Goal: Task Accomplishment & Management: Manage account settings

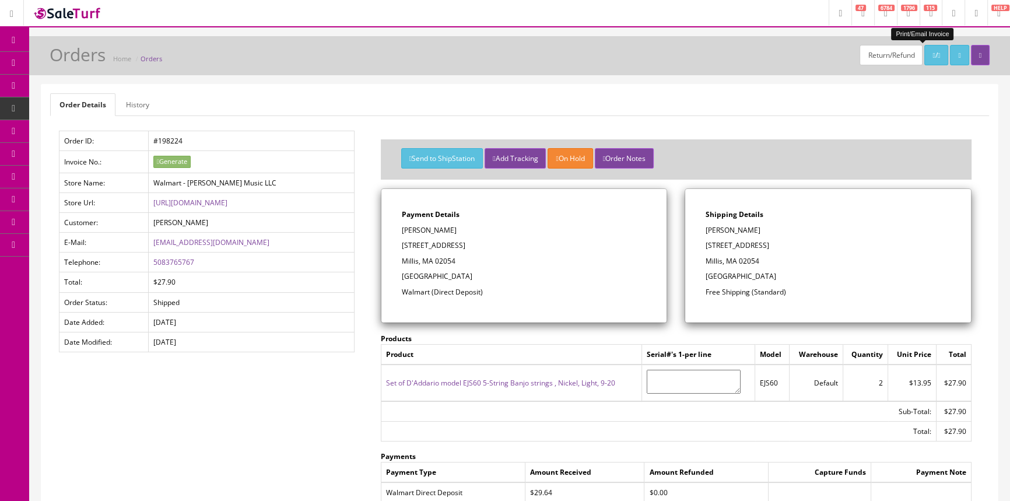
click at [52, 105] on link "POS Console" at bounding box center [90, 108] width 122 height 23
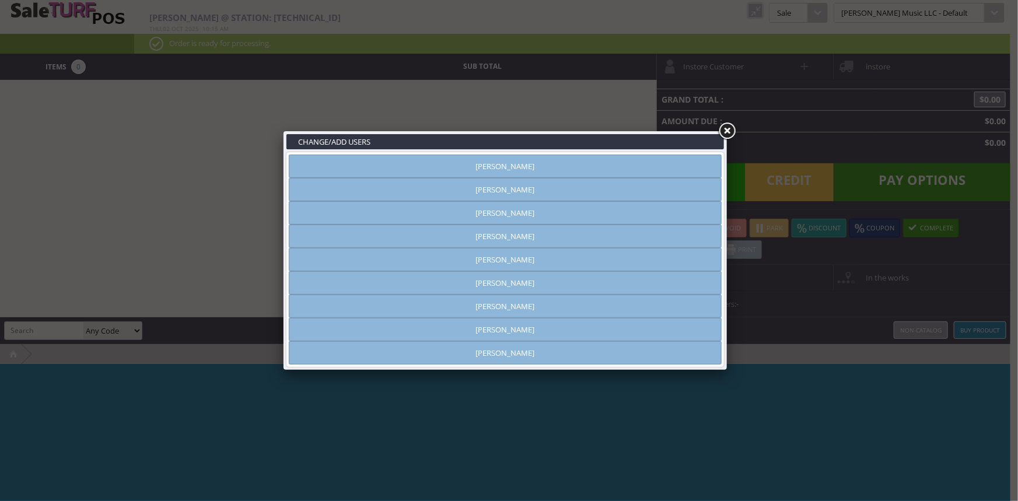
type input "[PERSON_NAME]"
click at [502, 211] on link "[PERSON_NAME]" at bounding box center [505, 212] width 433 height 23
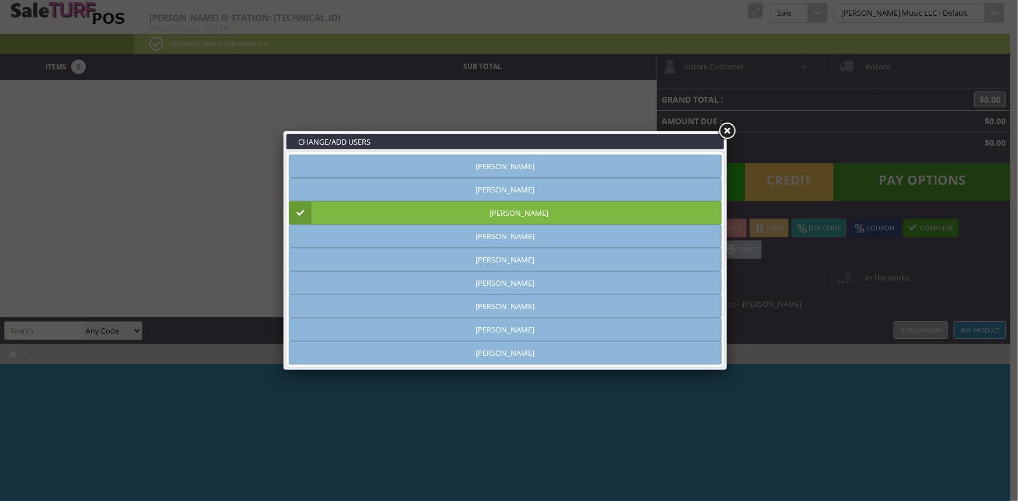
click at [729, 129] on link at bounding box center [726, 131] width 21 height 21
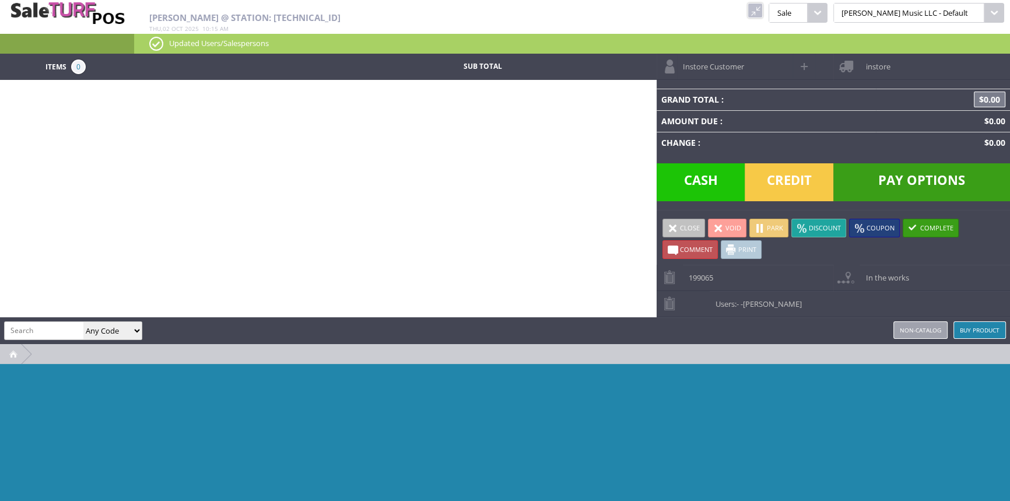
click at [58, 341] on div "amber helgren Any Code SKU UPC EAN Name Model Buy Product Non-catalog" at bounding box center [505, 330] width 1010 height 27
click at [58, 335] on input "search" at bounding box center [44, 330] width 79 height 17
type input "exl"
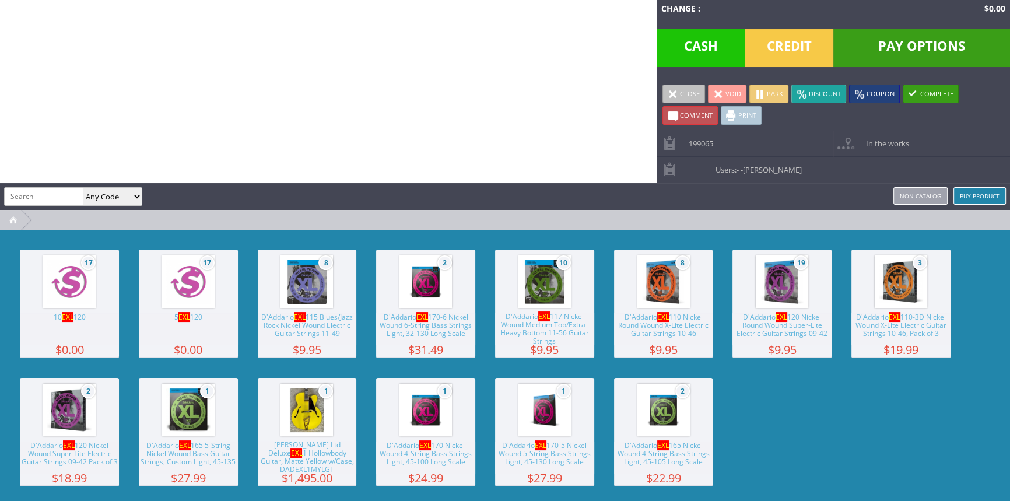
scroll to position [138, 0]
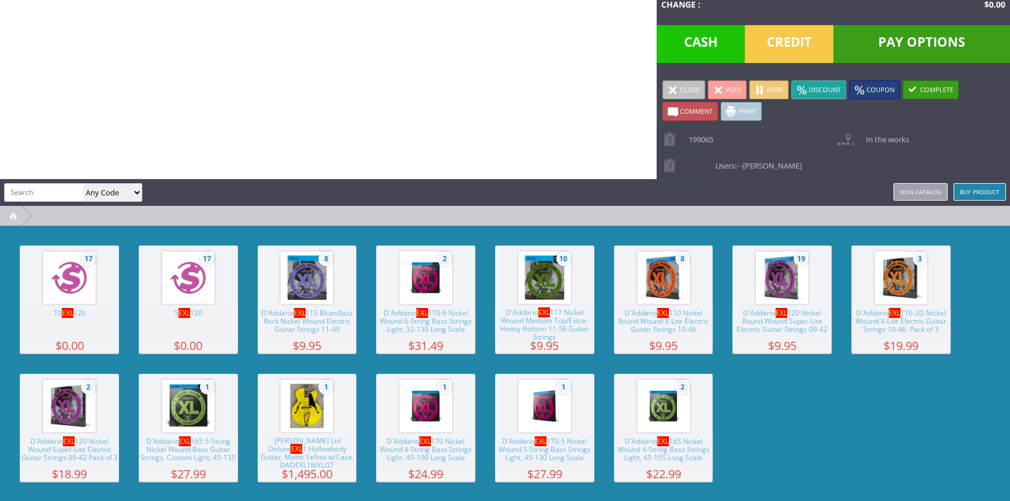
click at [278, 296] on span "8" at bounding box center [307, 278] width 99 height 64
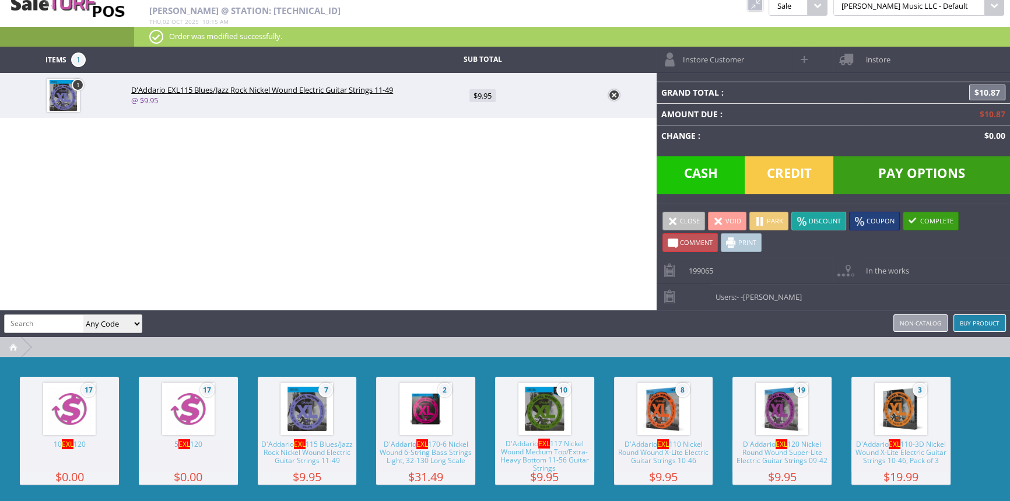
scroll to position [0, 0]
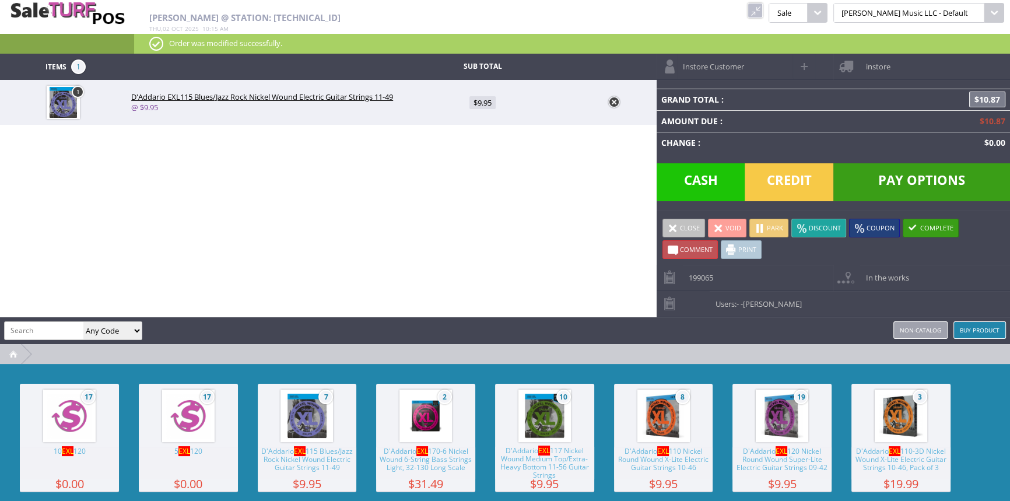
click at [781, 178] on span "Credit" at bounding box center [789, 182] width 89 height 38
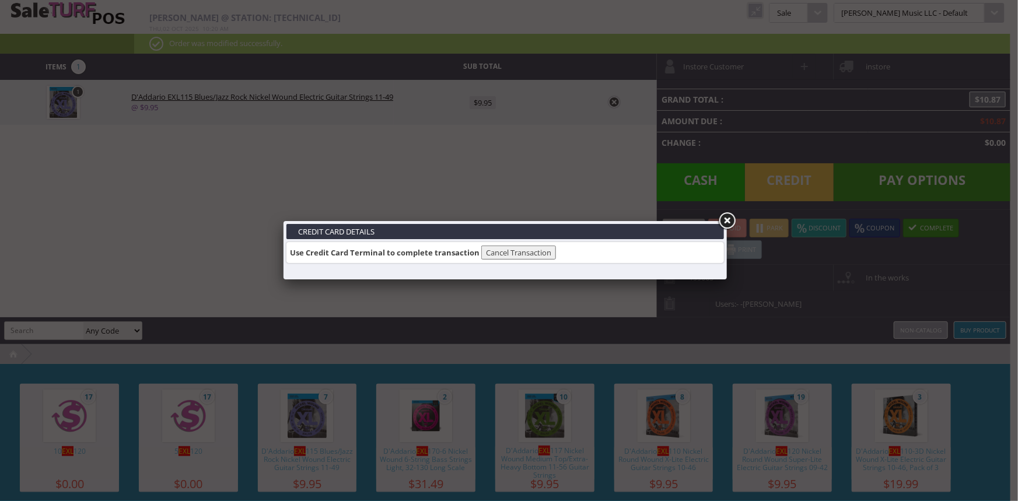
click at [724, 218] on link at bounding box center [726, 221] width 21 height 21
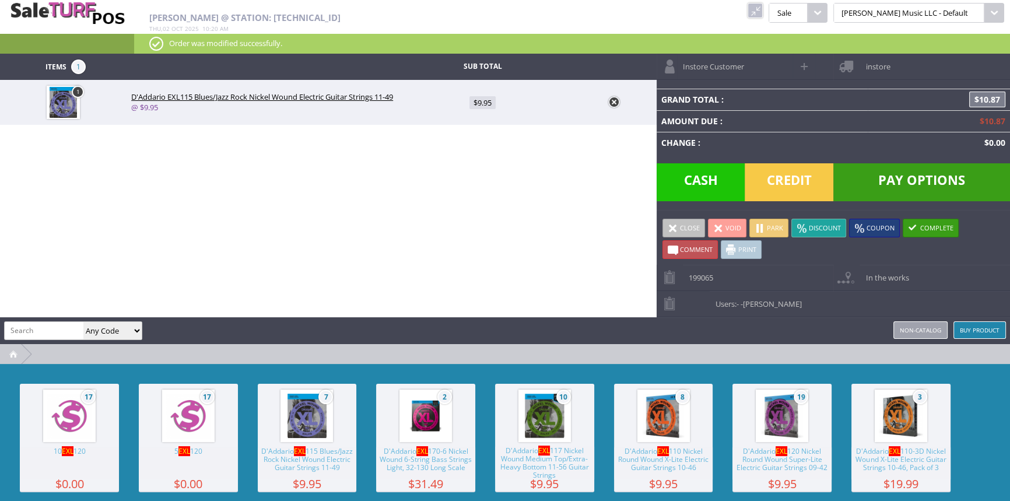
click at [763, 9] on link at bounding box center [755, 10] width 15 height 15
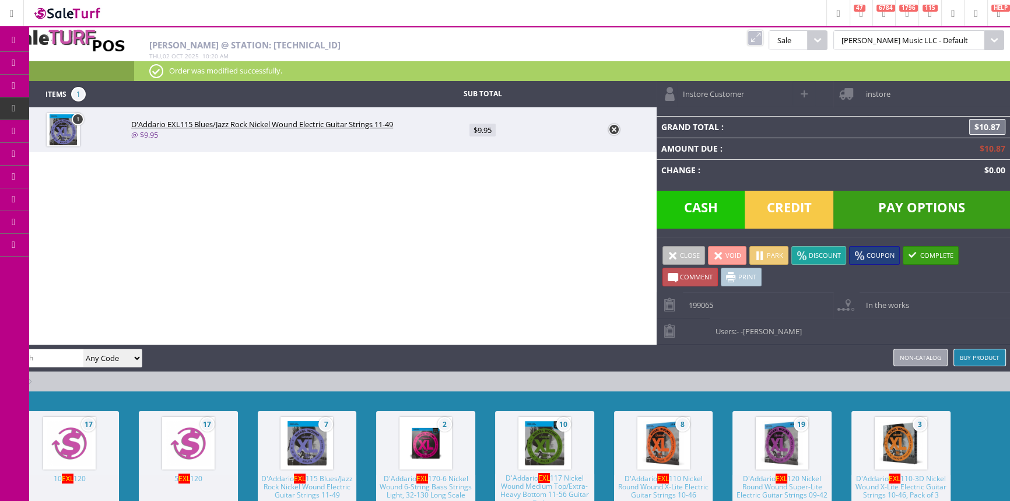
click at [68, 63] on icon at bounding box center [61, 62] width 12 height 9
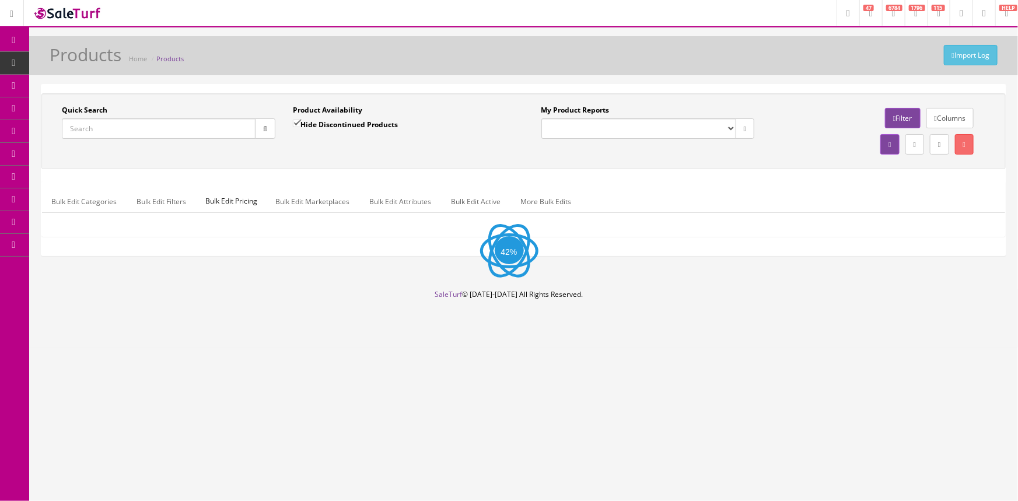
click at [143, 134] on input "Quick Search" at bounding box center [159, 128] width 194 height 20
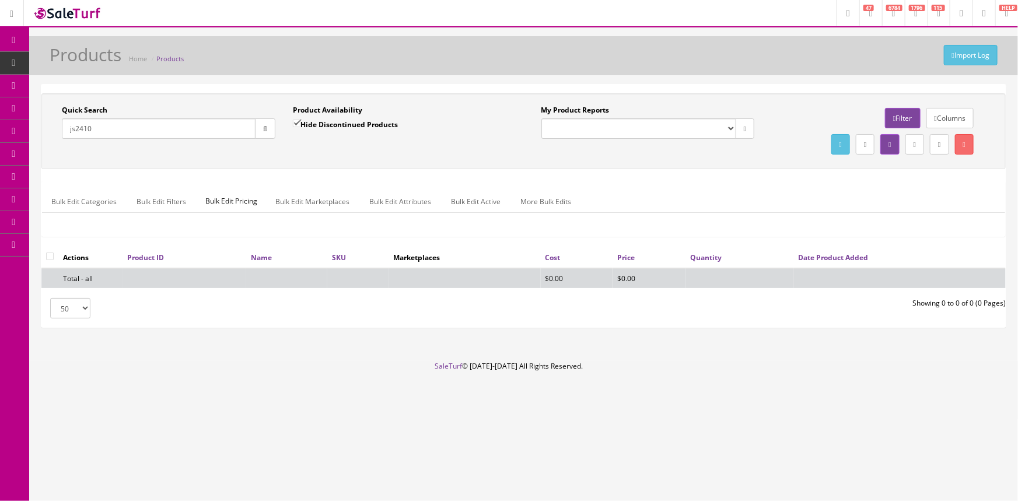
type input "js2410"
click at [299, 123] on input "Hide Discontinued Products" at bounding box center [297, 124] width 8 height 8
checkbox input "false"
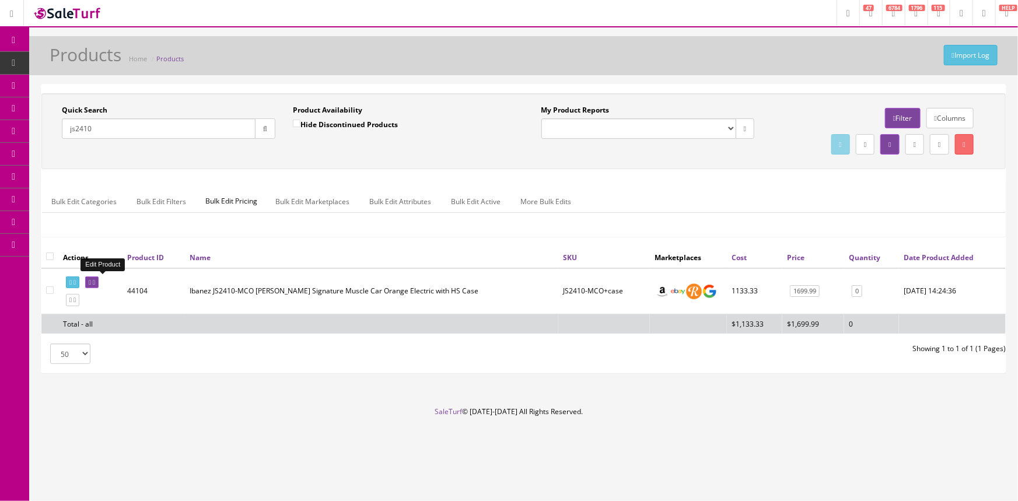
click at [95, 282] on icon at bounding box center [94, 282] width 2 height 6
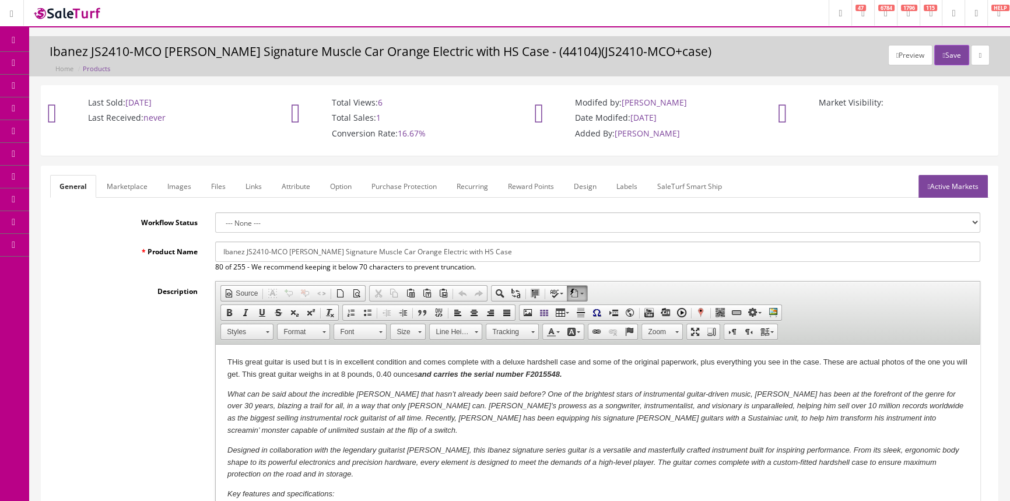
click at [185, 181] on link "Images" at bounding box center [179, 186] width 43 height 23
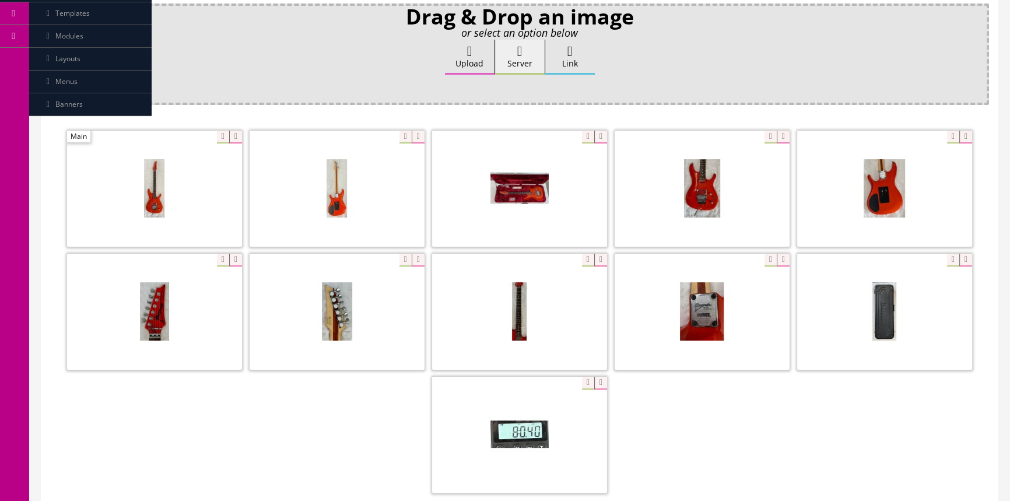
scroll to position [159, 0]
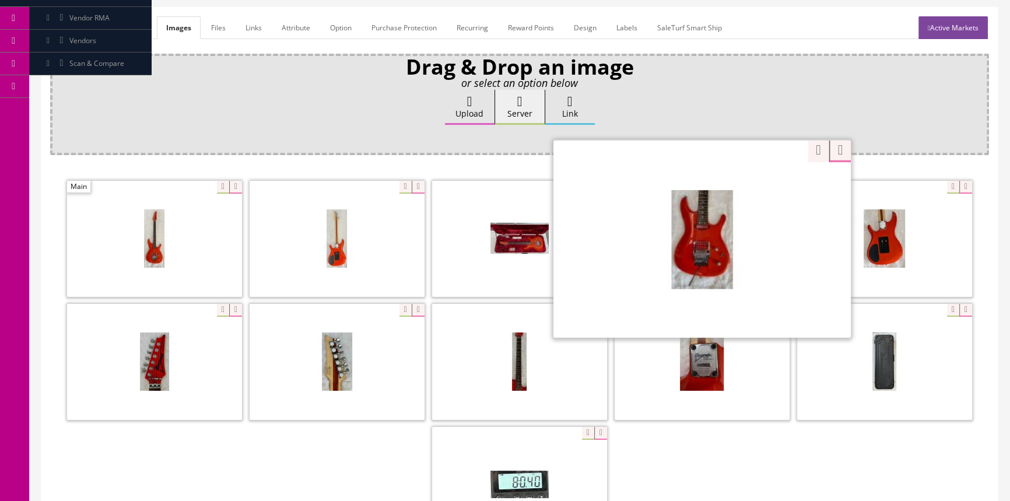
click at [759, 188] on div "Zoom" at bounding box center [701, 238] width 297 height 198
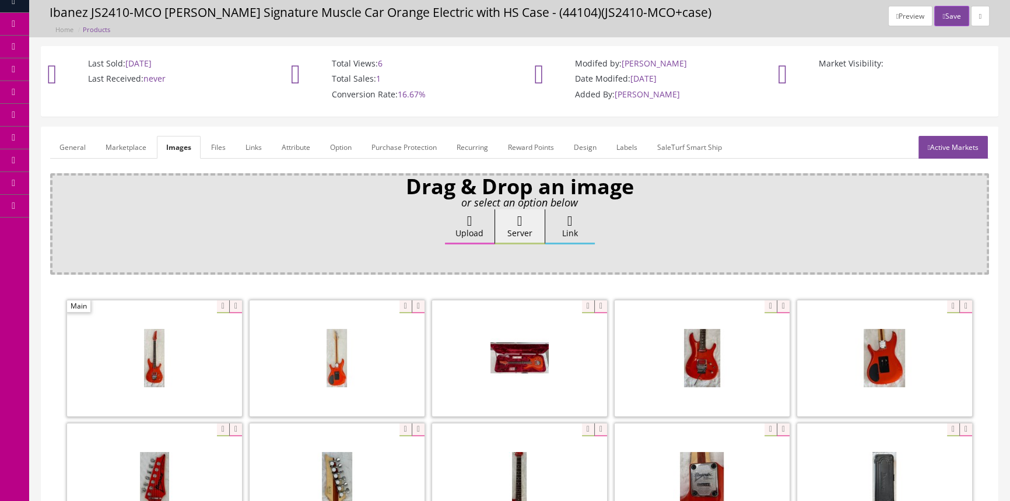
scroll to position [0, 0]
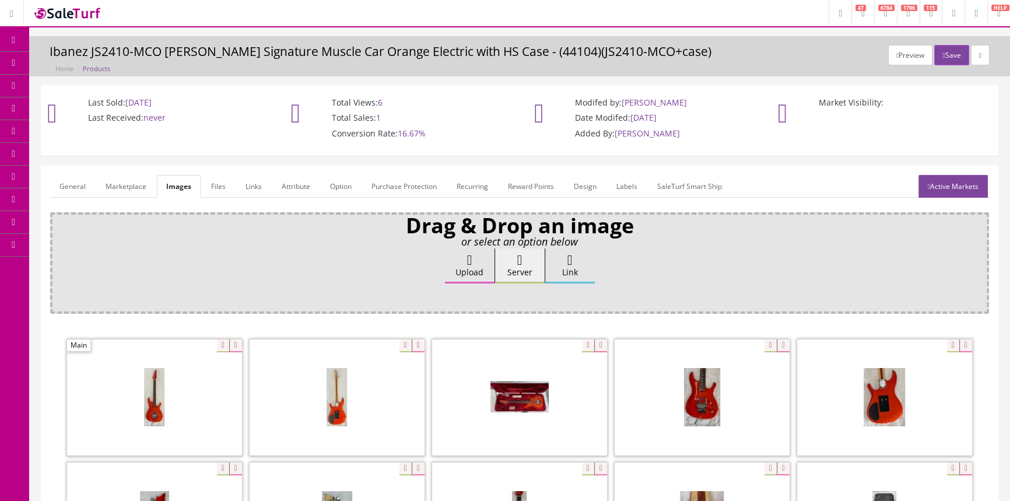
click at [82, 63] on span "Products" at bounding box center [83, 63] width 29 height 10
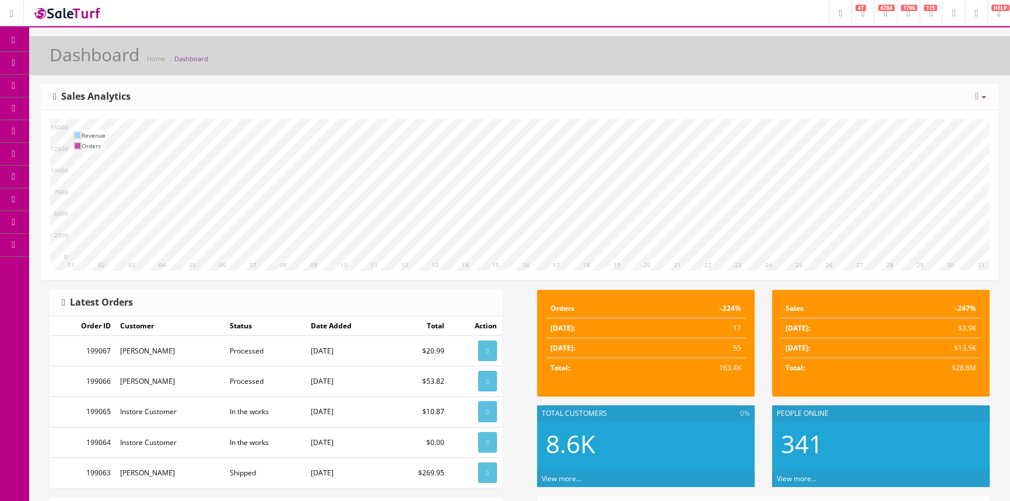
click at [90, 64] on span "Products" at bounding box center [83, 63] width 29 height 10
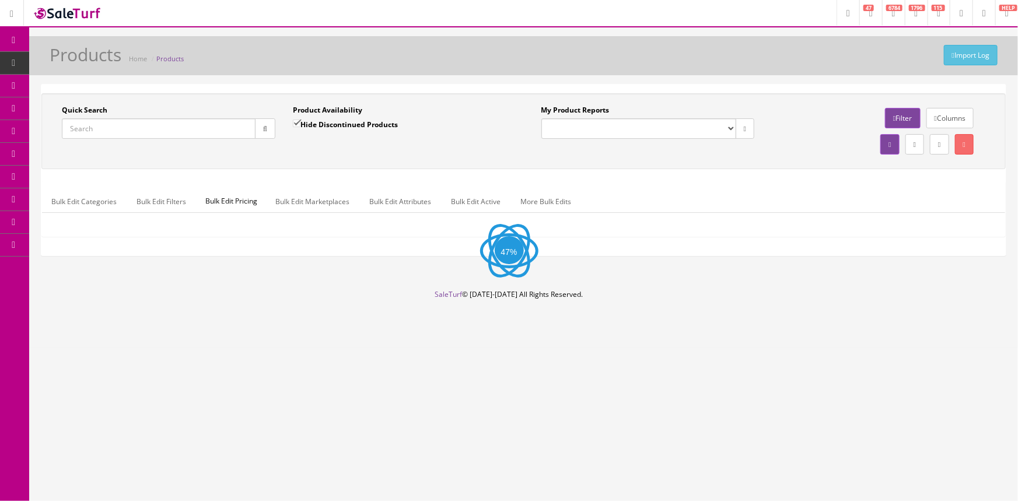
click at [137, 129] on input "Quick Search" at bounding box center [159, 128] width 194 height 20
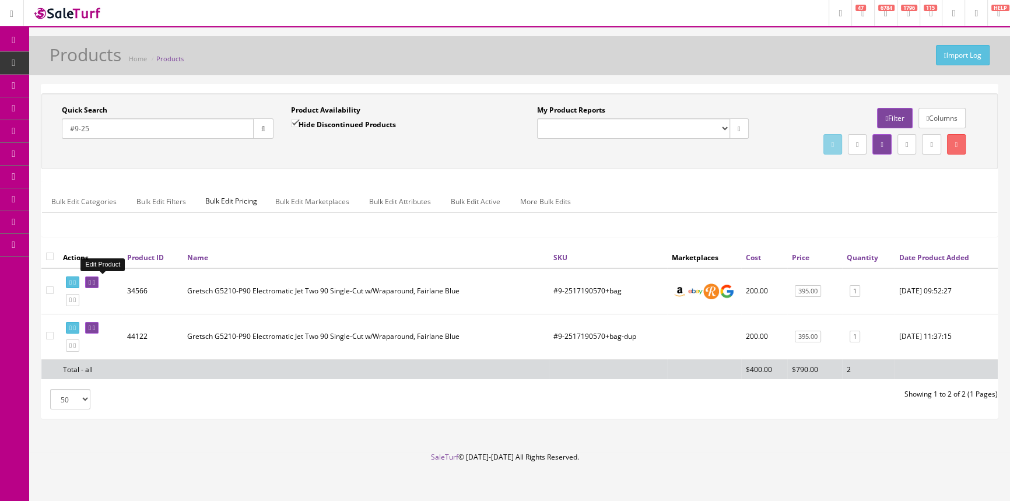
type input "#9-25"
click at [95, 281] on link at bounding box center [91, 282] width 13 height 12
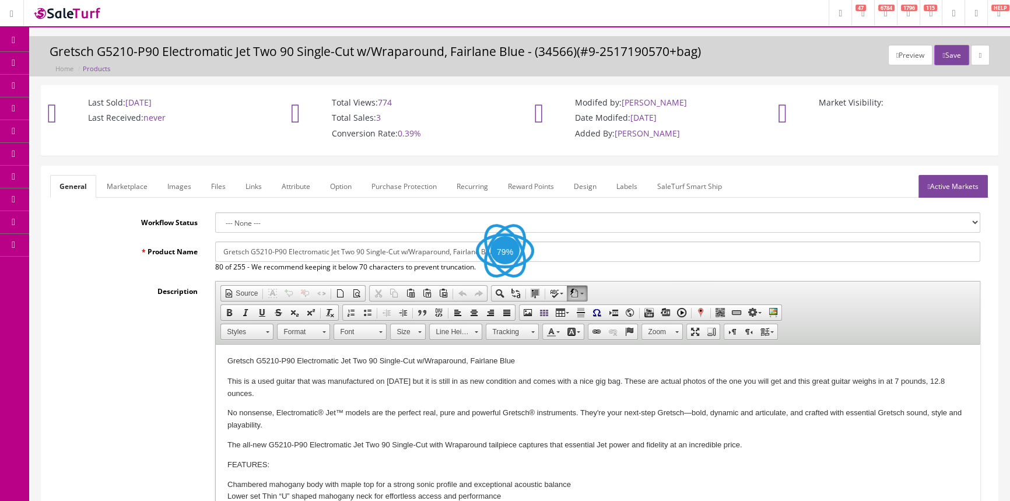
click at [627, 188] on link "Labels" at bounding box center [627, 186] width 40 height 23
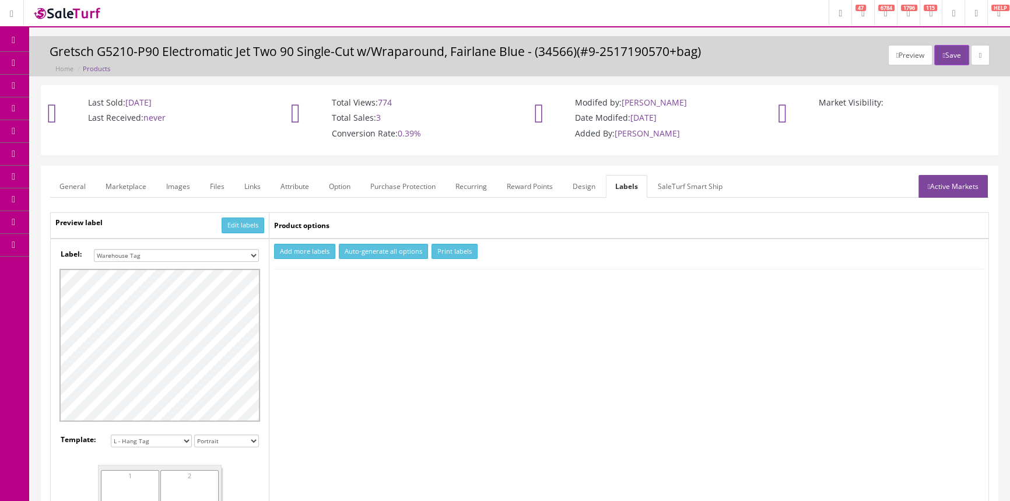
click at [256, 251] on select "Small Label 2 x 1 Label Shoe label 100 barcodes Dymo Label 2 X 1 Sticker Labels…" at bounding box center [176, 255] width 165 height 13
select select "16"
click at [94, 249] on select "Small Label 2 x 1 Label Shoe label 100 barcodes Dymo Label 2 X 1 Sticker Labels…" at bounding box center [176, 255] width 165 height 13
click at [297, 254] on button "Add more labels" at bounding box center [304, 252] width 61 height 16
type input "1"
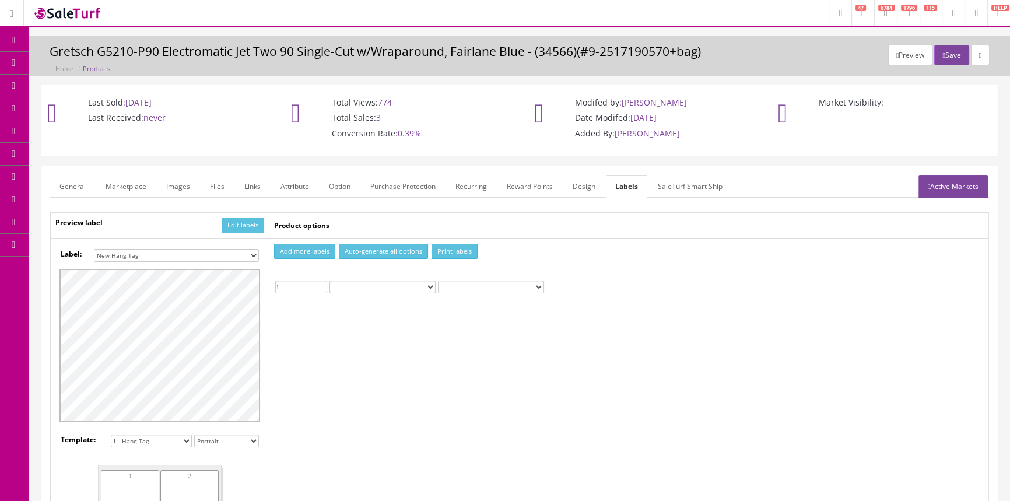
click at [322, 283] on input "1" at bounding box center [301, 287] width 52 height 13
click at [455, 250] on button "Print labels" at bounding box center [455, 252] width 46 height 16
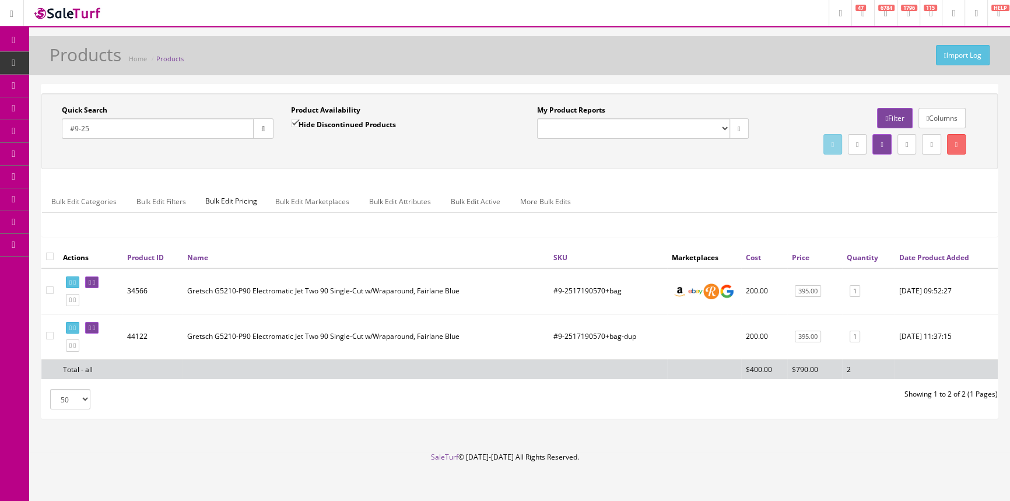
click at [164, 124] on input "#9-25" at bounding box center [158, 128] width 192 height 20
type input "#"
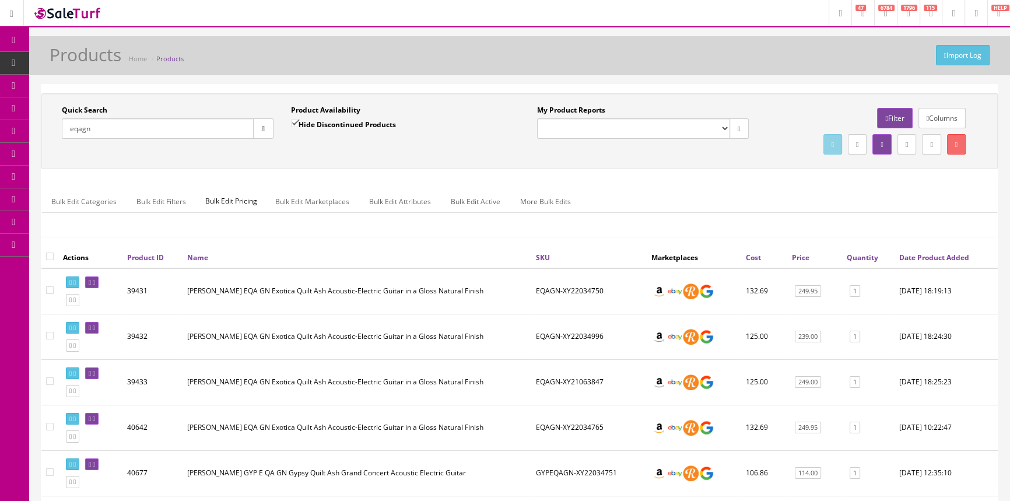
type input "eqagn"
click at [300, 127] on label "Hide Discontinued Products" at bounding box center [343, 124] width 105 height 12
click at [299, 127] on input "Hide Discontinued Products" at bounding box center [295, 124] width 8 height 8
checkbox input "false"
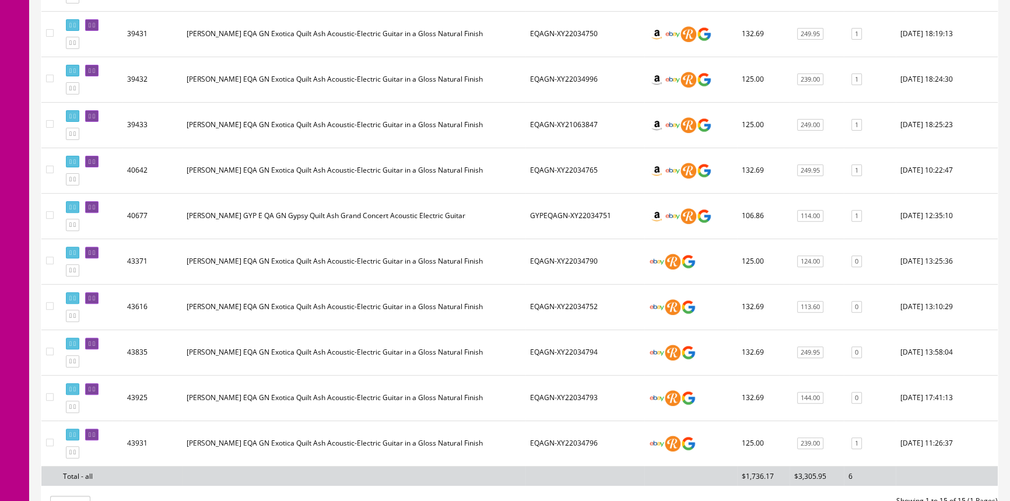
scroll to position [530, 0]
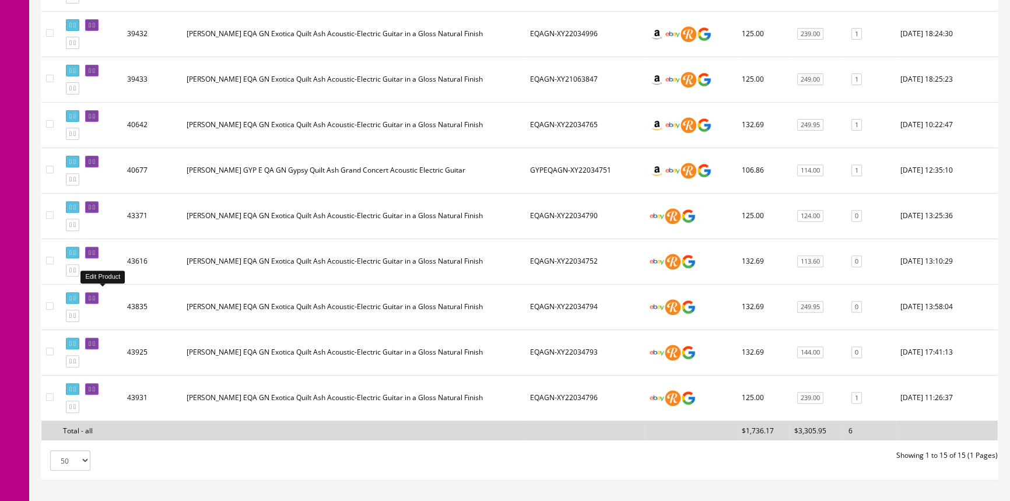
click at [95, 296] on icon at bounding box center [94, 298] width 2 height 6
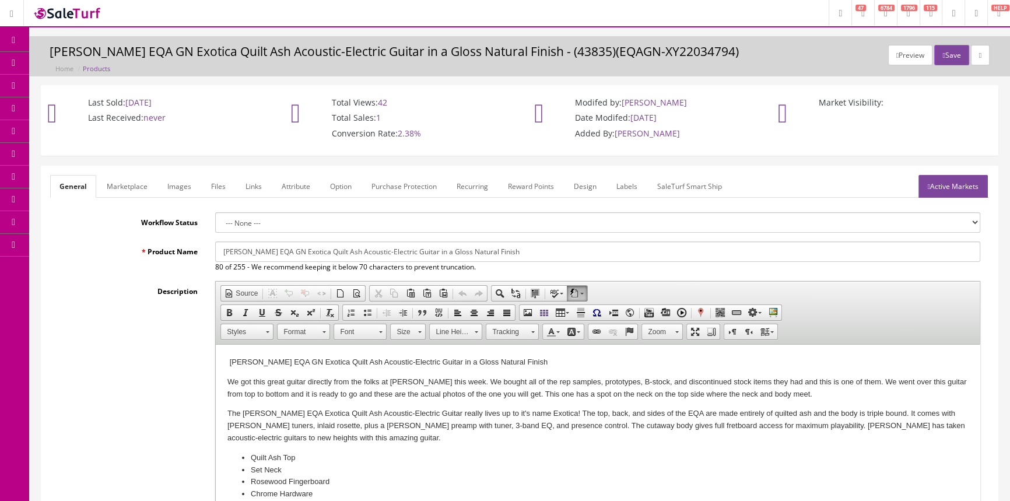
click at [175, 184] on link "Images" at bounding box center [179, 186] width 43 height 23
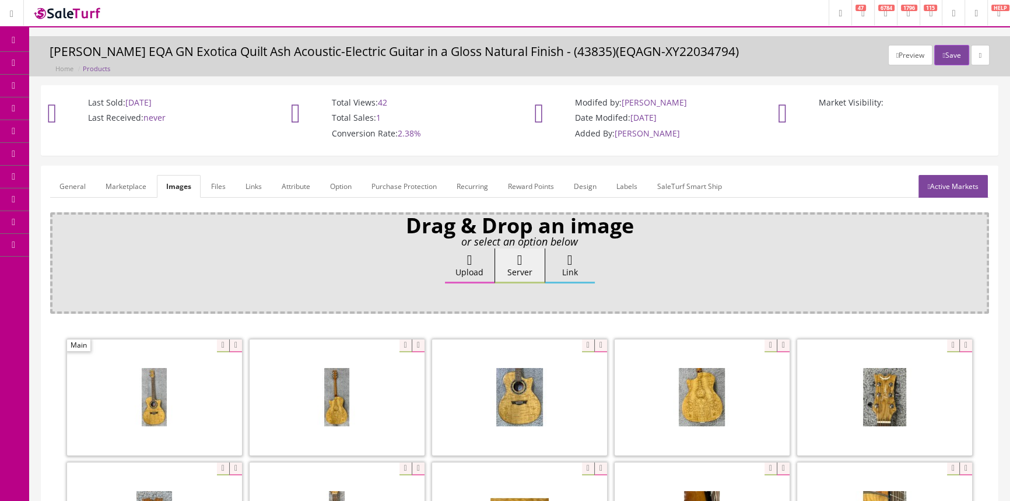
click at [71, 187] on link "General" at bounding box center [72, 186] width 45 height 23
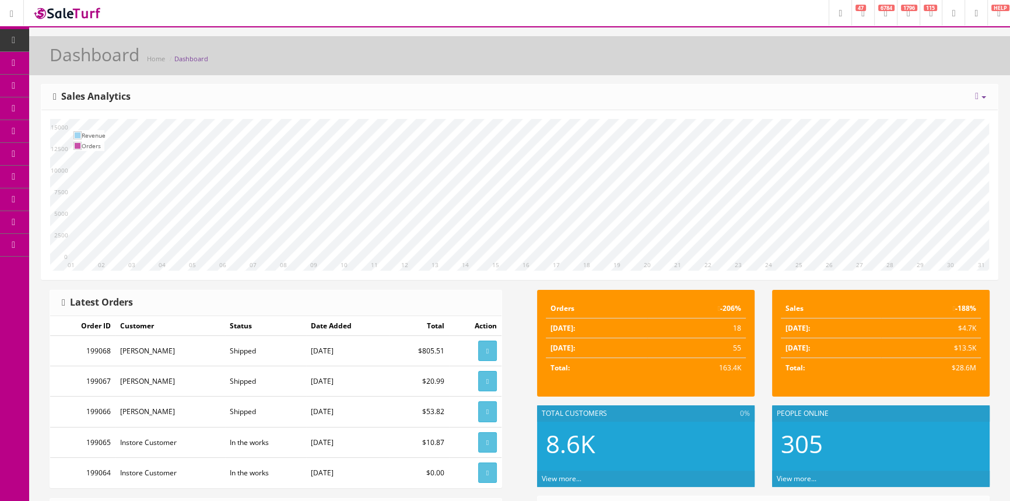
click at [91, 110] on span "POS Console" at bounding box center [89, 108] width 41 height 10
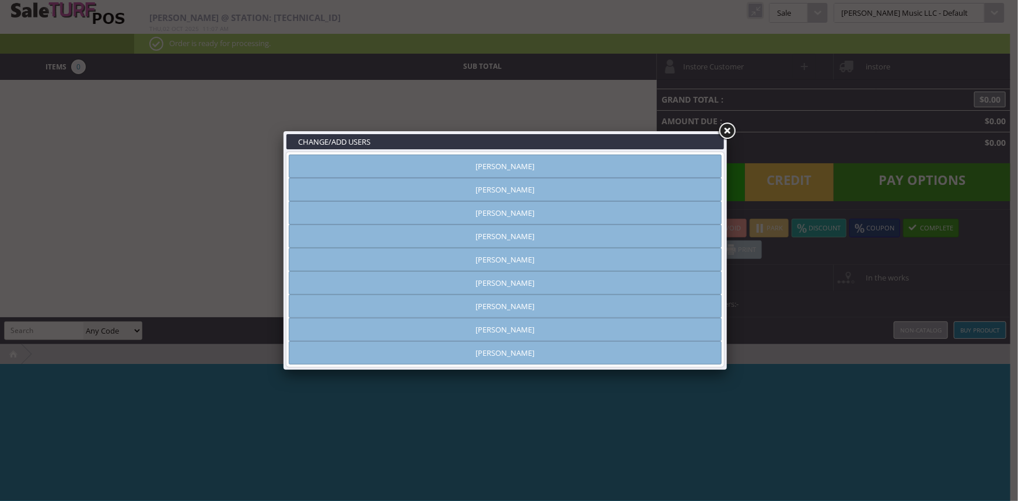
type input "[PERSON_NAME]"
click at [502, 216] on link "Andy Gough" at bounding box center [505, 212] width 433 height 23
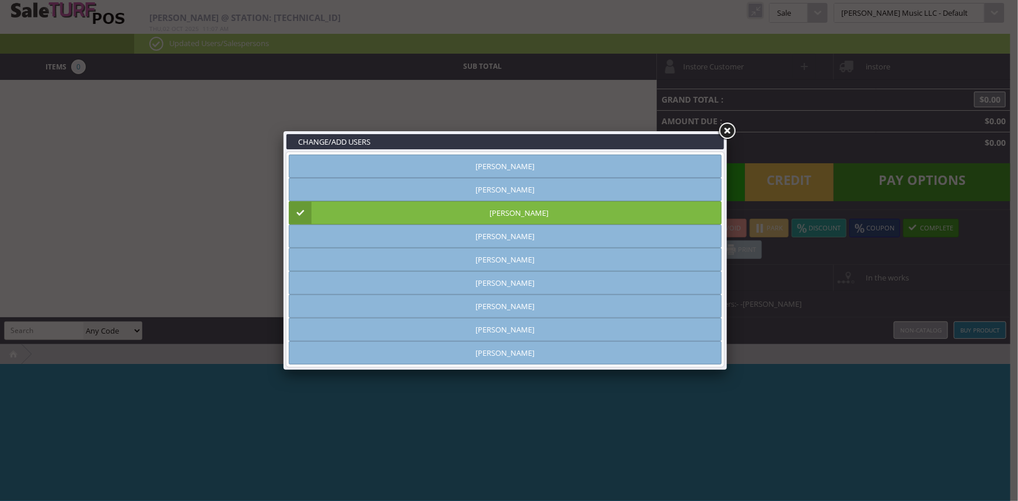
click at [723, 132] on link at bounding box center [726, 131] width 21 height 21
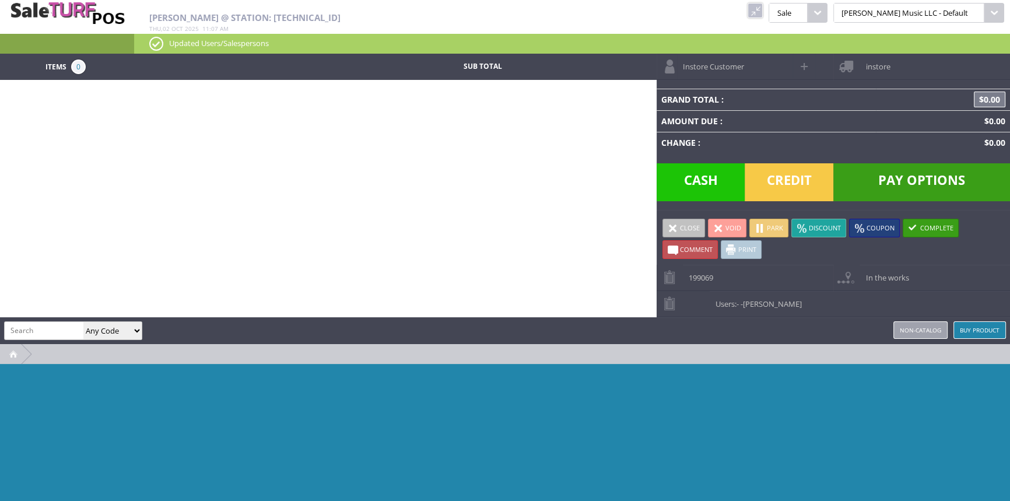
type input "x"
type input "exl"
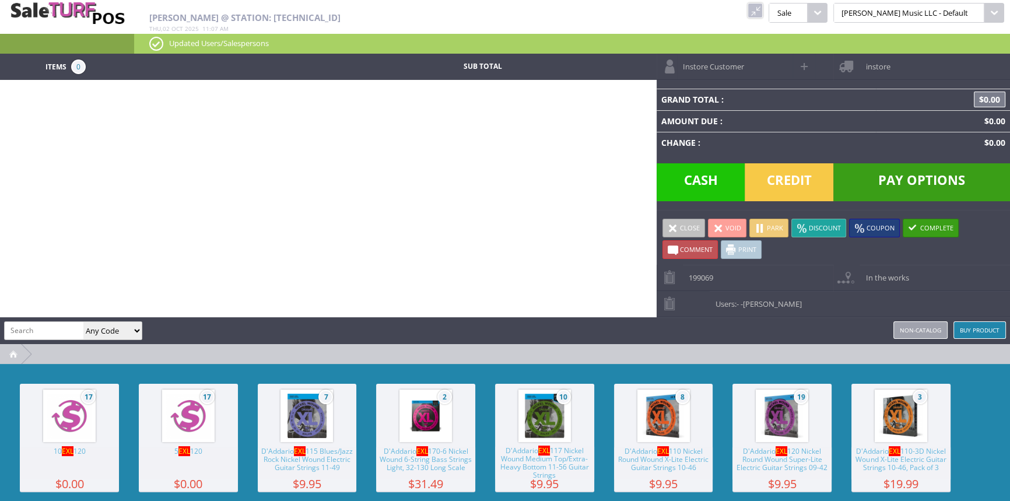
click at [279, 408] on span "7" at bounding box center [307, 416] width 99 height 64
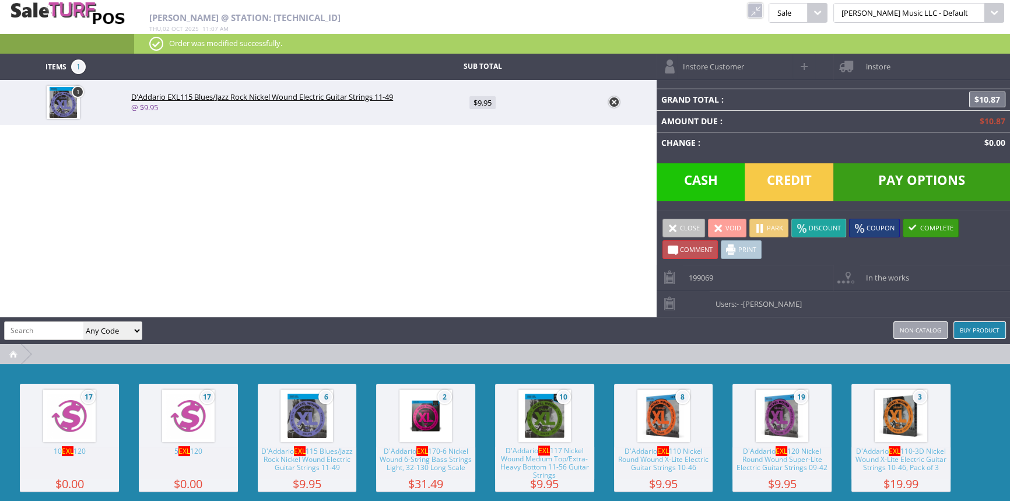
click at [782, 190] on span "Credit" at bounding box center [789, 182] width 89 height 38
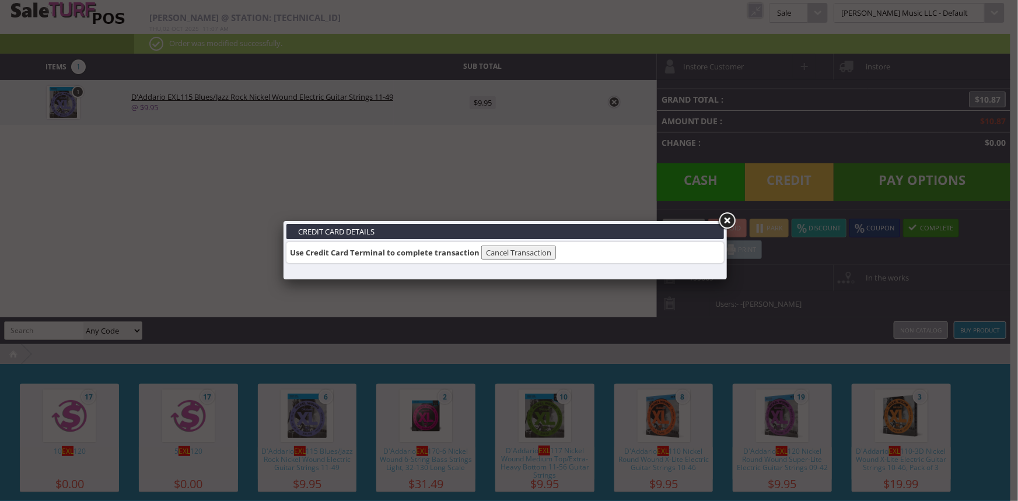
click at [724, 227] on link at bounding box center [726, 221] width 21 height 21
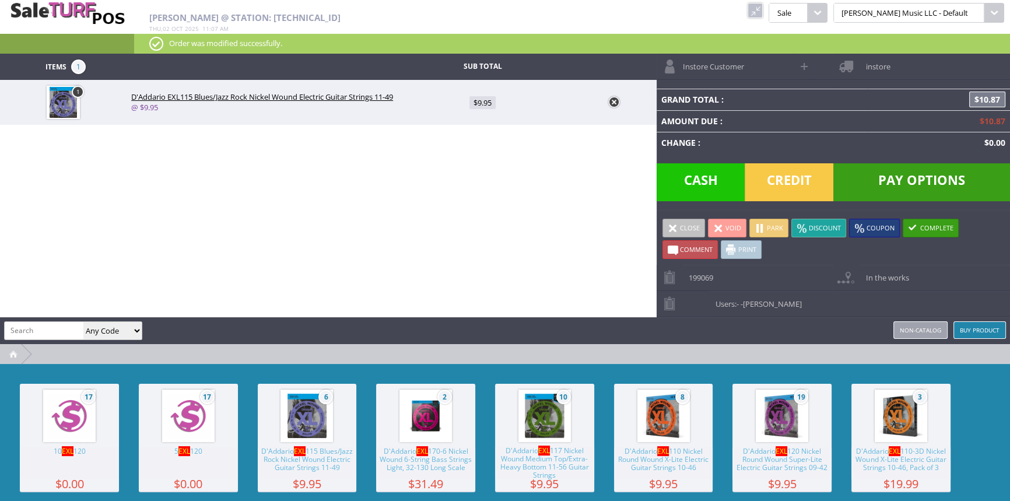
click at [610, 102] on link at bounding box center [614, 102] width 12 height 12
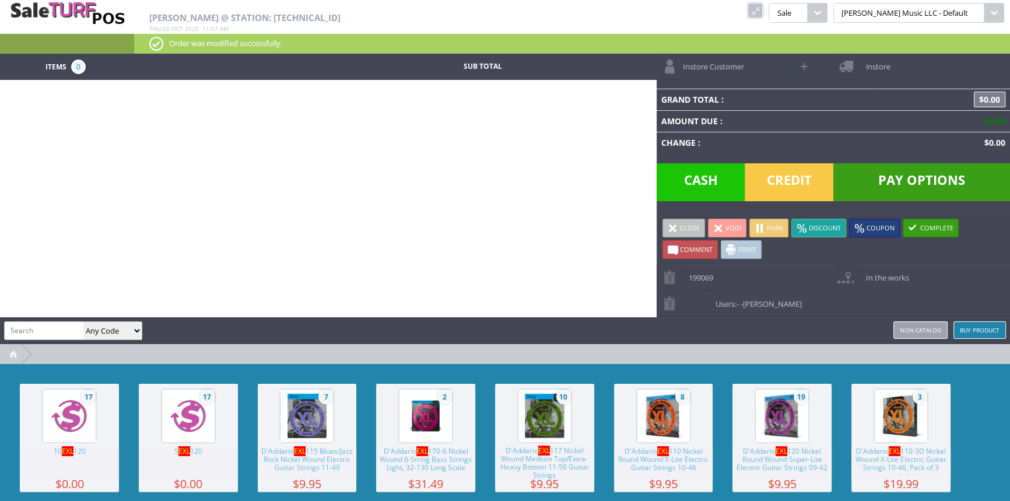
click at [763, 8] on link at bounding box center [755, 10] width 15 height 15
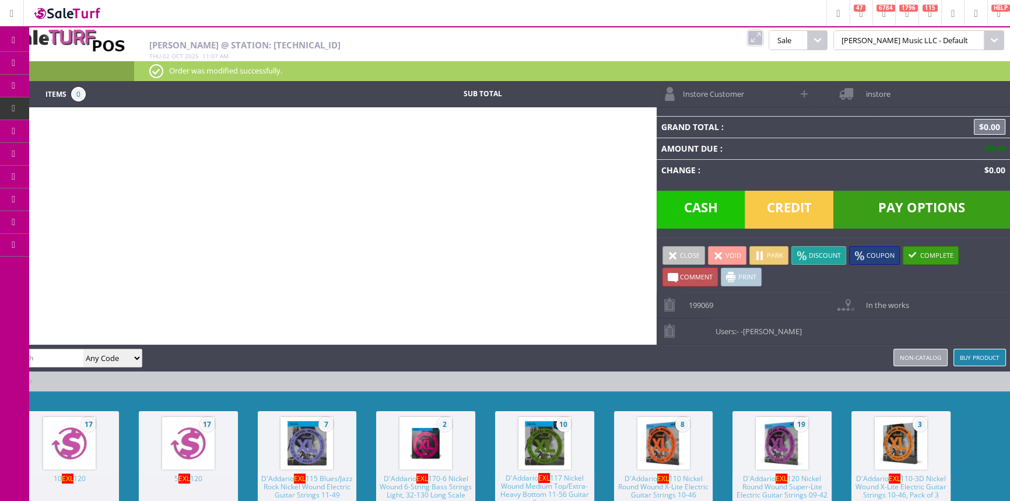
click at [80, 124] on link "Order List" at bounding box center [90, 132] width 122 height 23
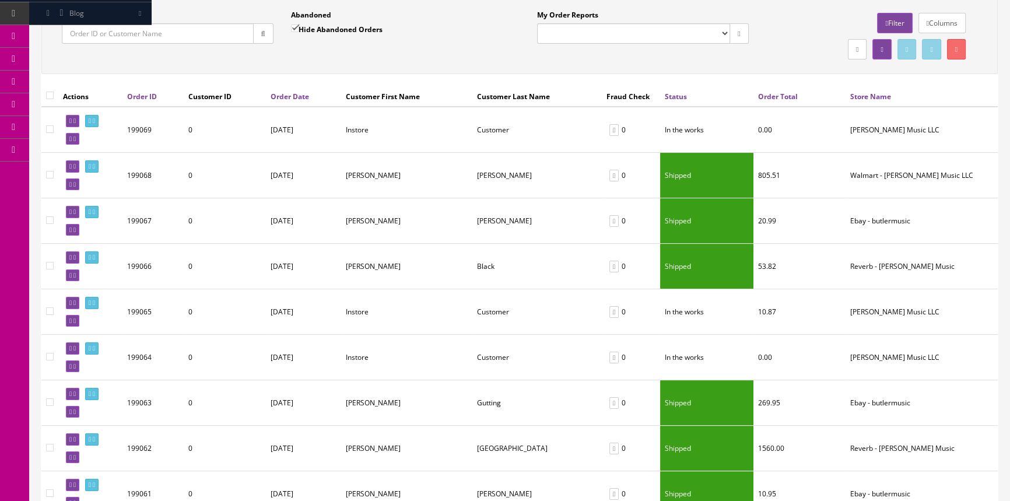
scroll to position [159, 0]
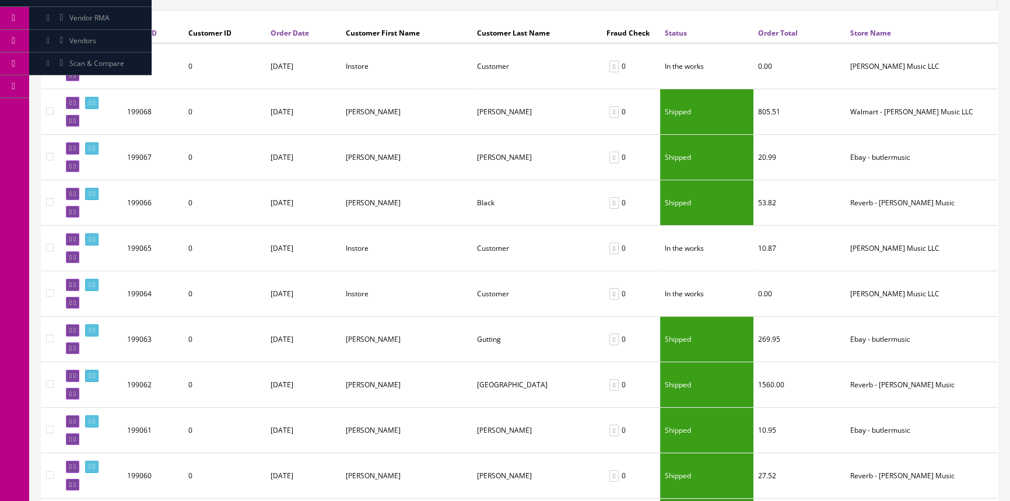
click at [48, 247] on input"] "checkbox" at bounding box center [50, 248] width 8 height 8
checkbox input"] "true"
click at [52, 289] on input"] "checkbox" at bounding box center [50, 293] width 8 height 8
checkbox input"] "true"
click at [52, 65] on input"] "checkbox" at bounding box center [50, 66] width 8 height 8
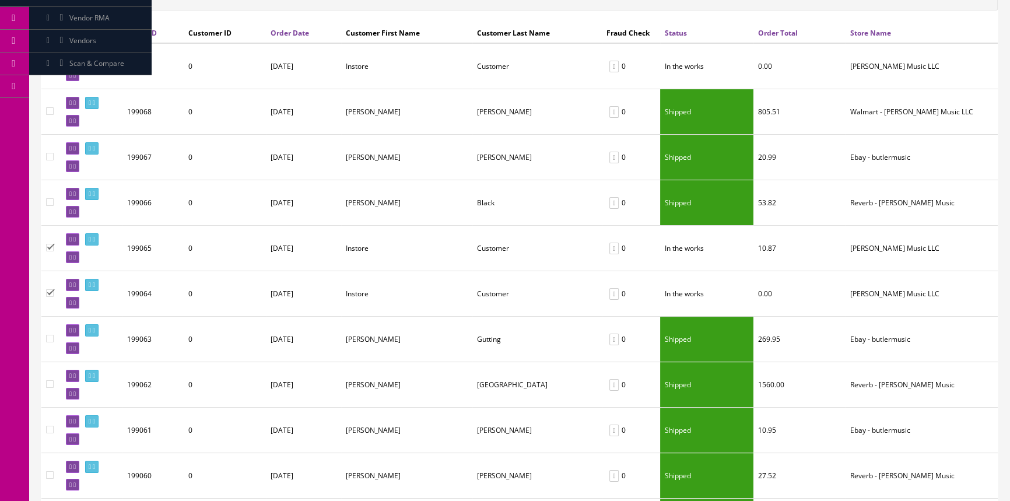
checkbox input"] "true"
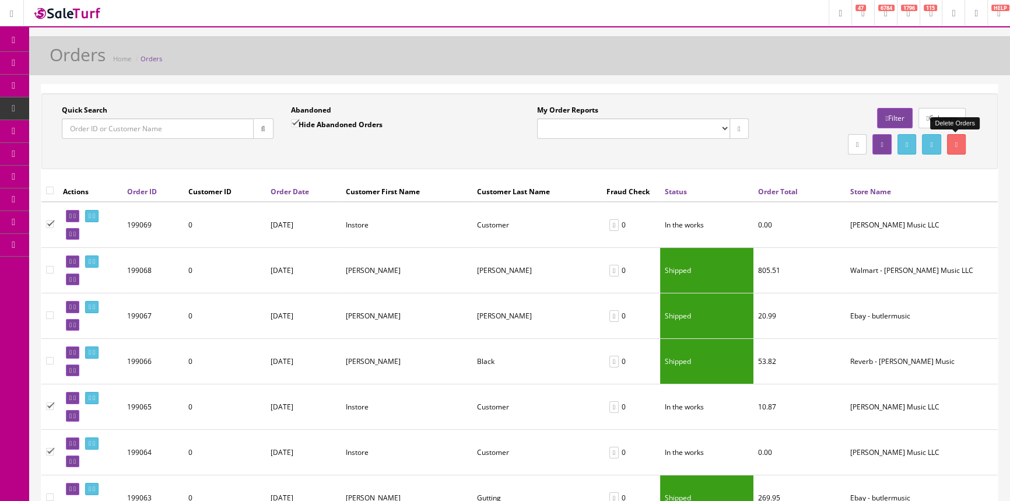
click at [959, 143] on link at bounding box center [956, 144] width 19 height 20
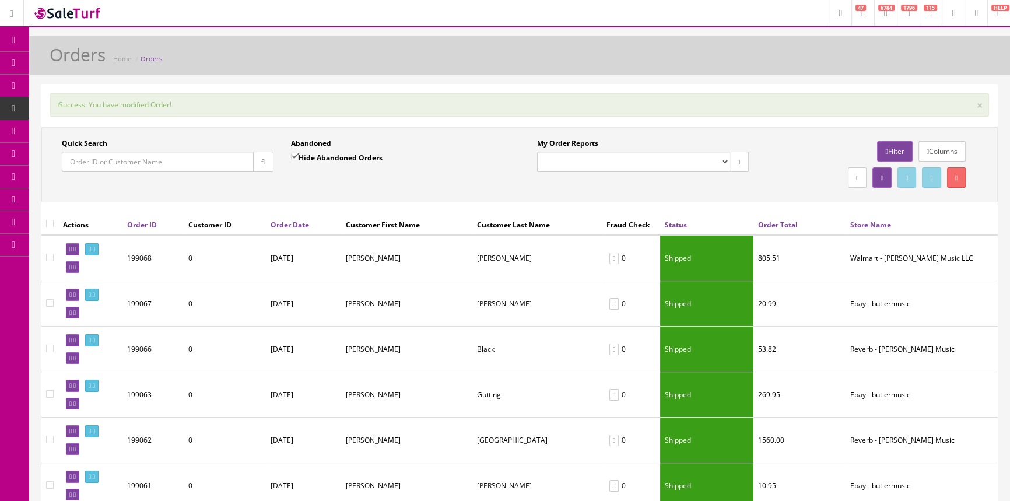
click at [117, 67] on link "Products" at bounding box center [90, 63] width 122 height 23
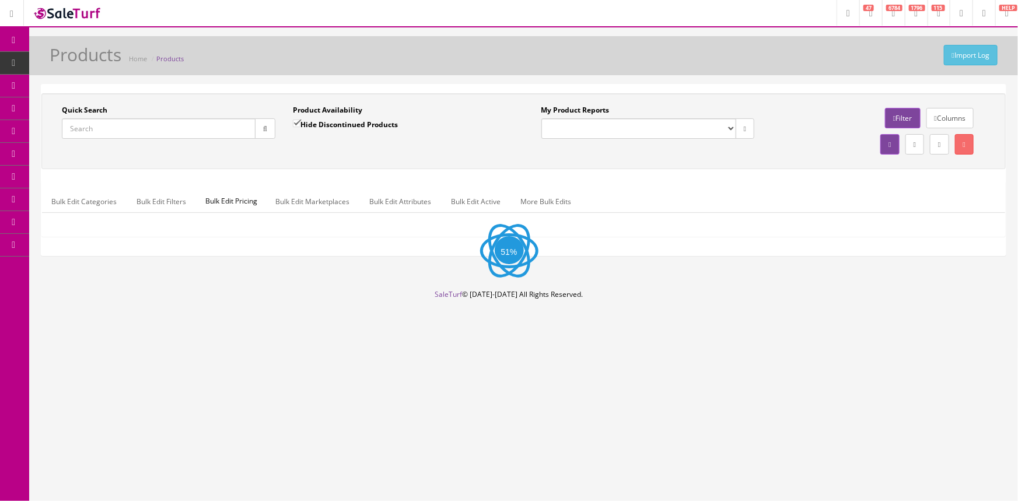
click at [120, 132] on input "Quick Search" at bounding box center [159, 128] width 194 height 20
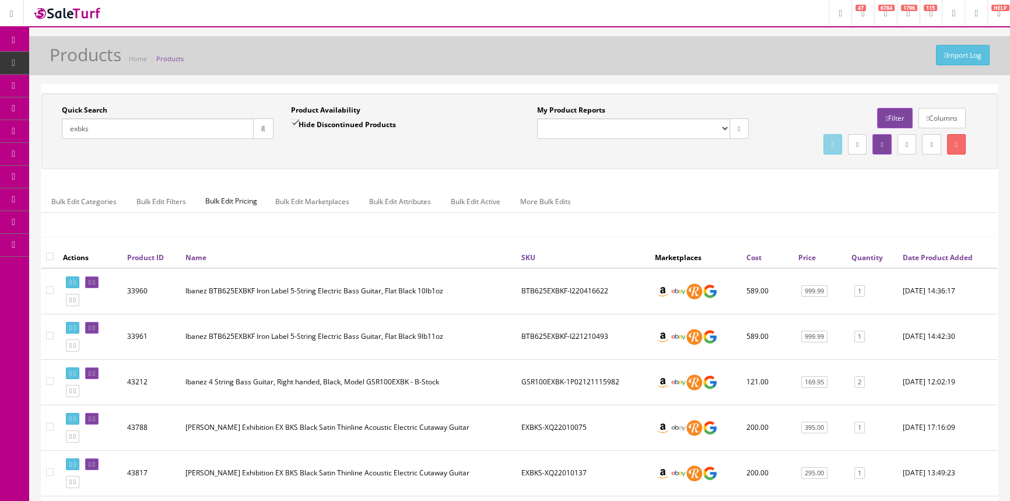
click at [148, 131] on input "exbks" at bounding box center [158, 128] width 192 height 20
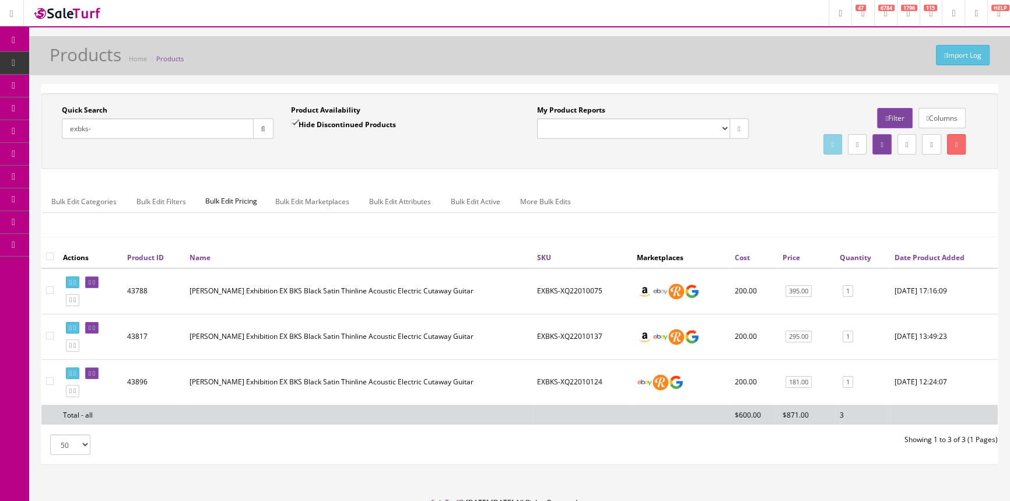
type input "exbks-"
click at [297, 126] on input "Hide Discontinued Products" at bounding box center [295, 124] width 8 height 8
checkbox input "false"
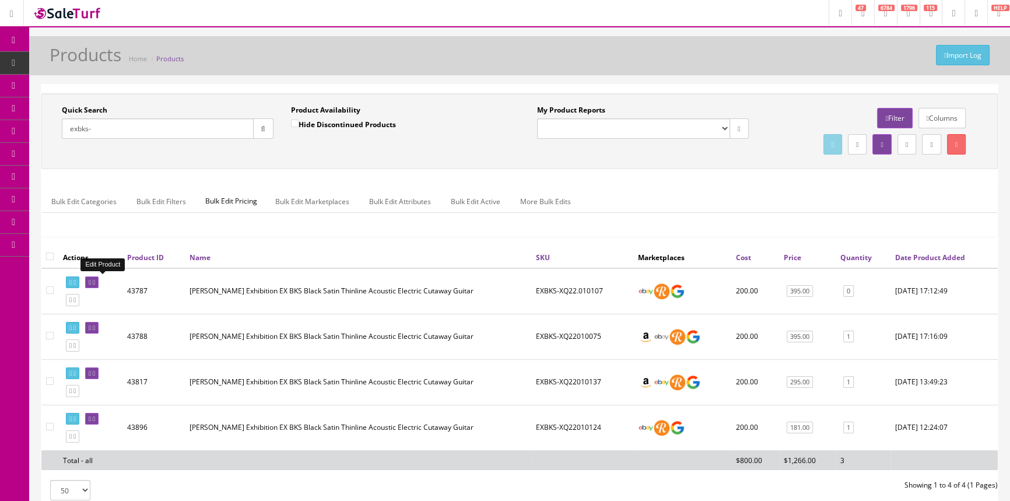
click at [99, 282] on link at bounding box center [91, 282] width 13 height 12
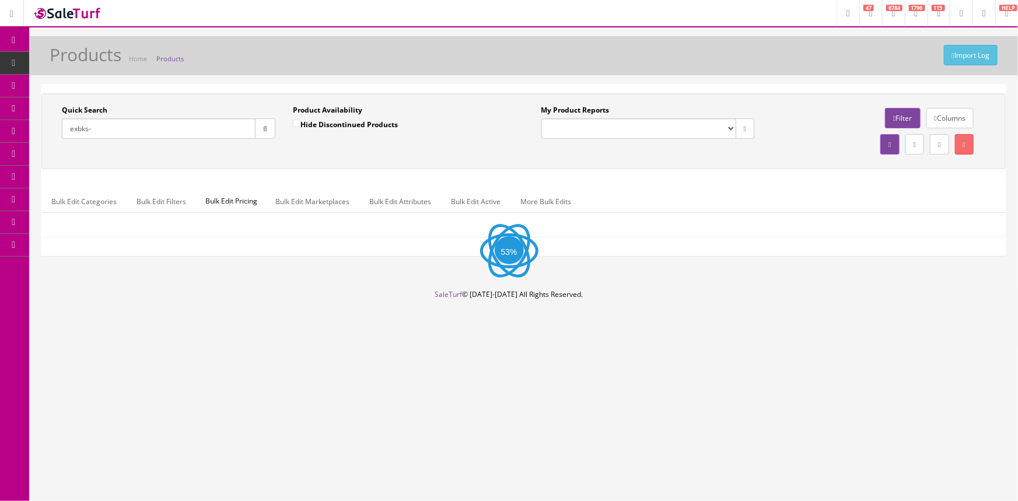
click at [135, 129] on input "exbks-" at bounding box center [159, 128] width 194 height 20
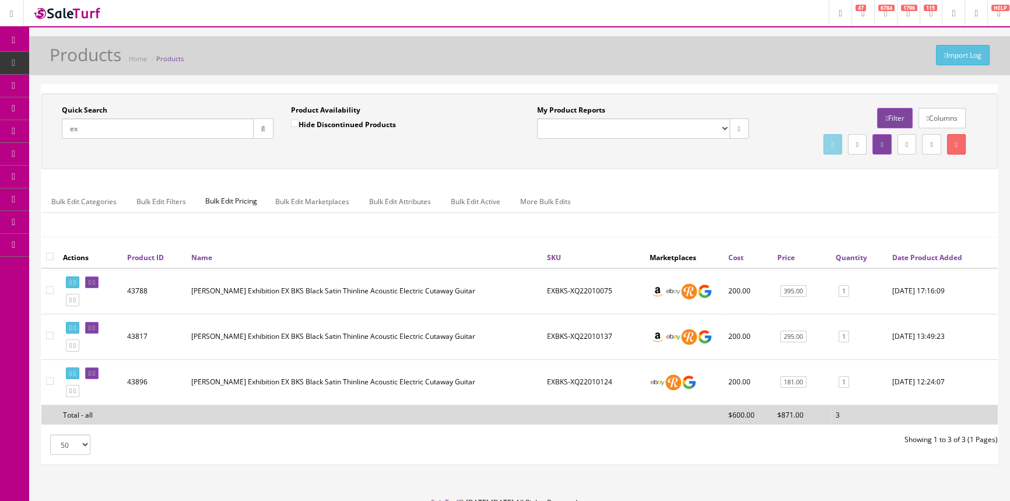
type input "e"
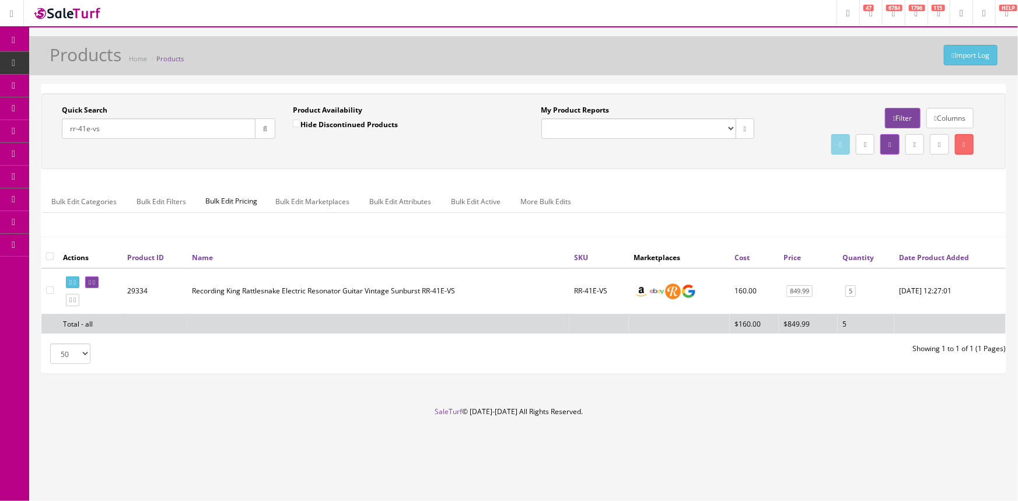
type input "rr-41e-vs"
click at [95, 132] on span "Order List" at bounding box center [85, 131] width 32 height 10
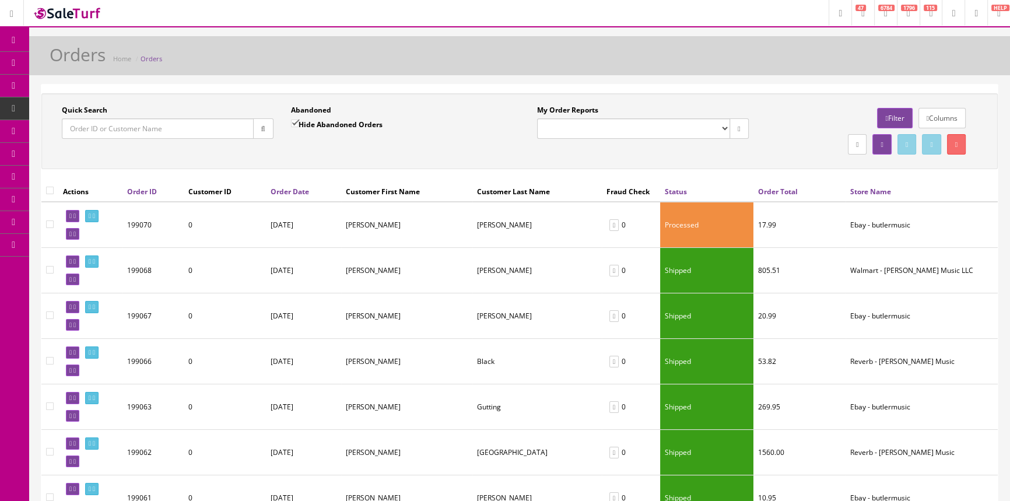
click at [159, 124] on input "Quick Search" at bounding box center [158, 128] width 192 height 20
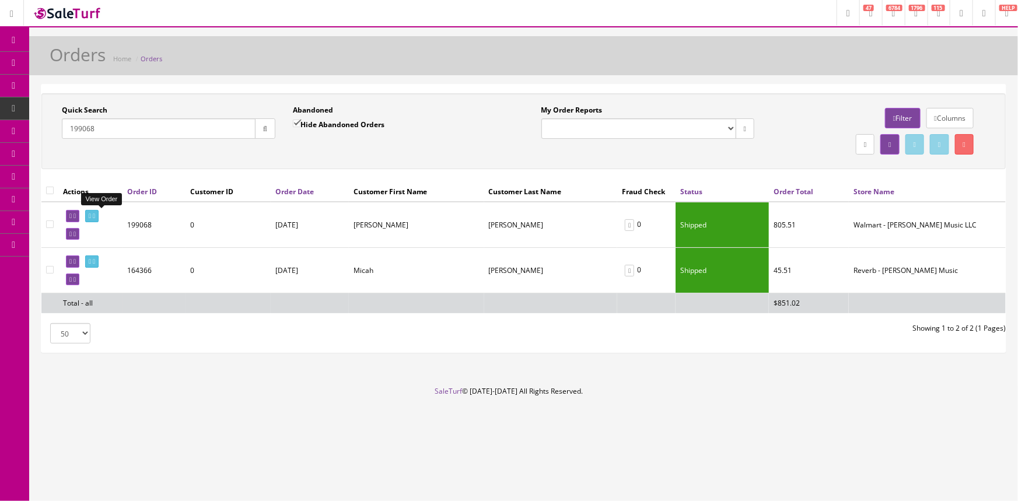
type input "199068"
click at [91, 216] on icon at bounding box center [90, 216] width 2 height 6
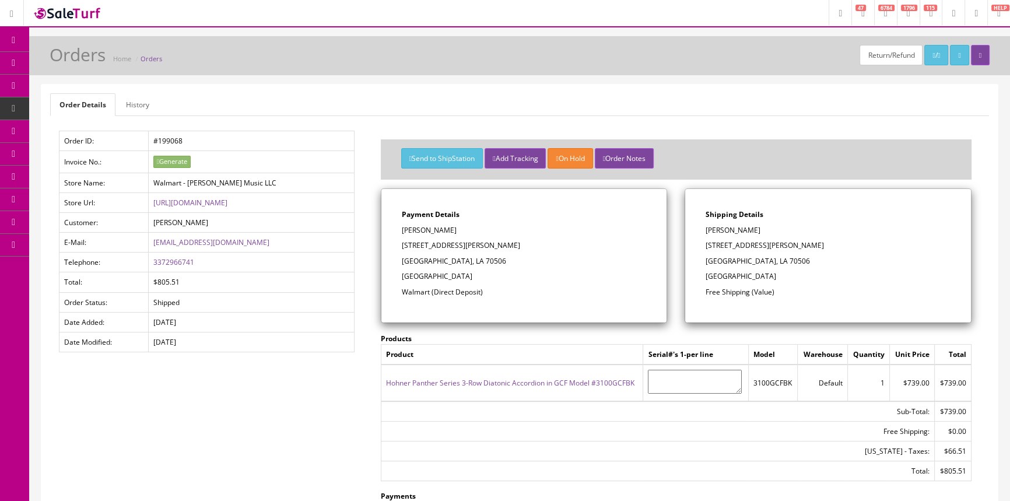
click at [604, 383] on link "Hohner Panther Series 3-Row Diatonic Accordion in GCF Model #3100GCFBK" at bounding box center [510, 383] width 248 height 10
click at [932, 56] on icon at bounding box center [933, 55] width 2 height 7
